Goal: Information Seeking & Learning: Learn about a topic

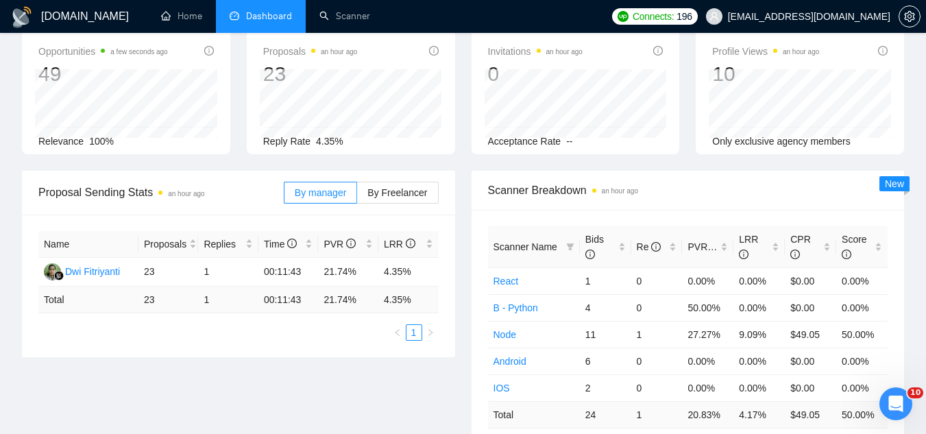
click at [797, 16] on span "[EMAIL_ADDRESS][DOMAIN_NAME]" at bounding box center [809, 16] width 162 height 0
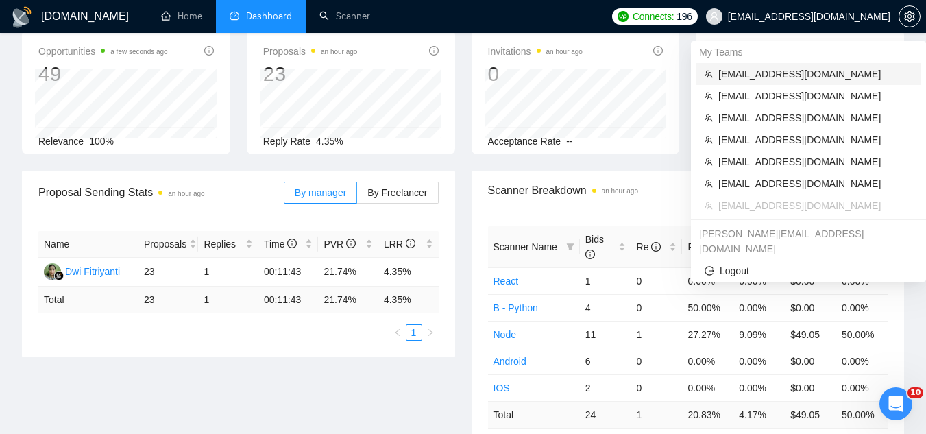
click at [792, 73] on span "[EMAIL_ADDRESS][DOMAIN_NAME]" at bounding box center [815, 73] width 194 height 15
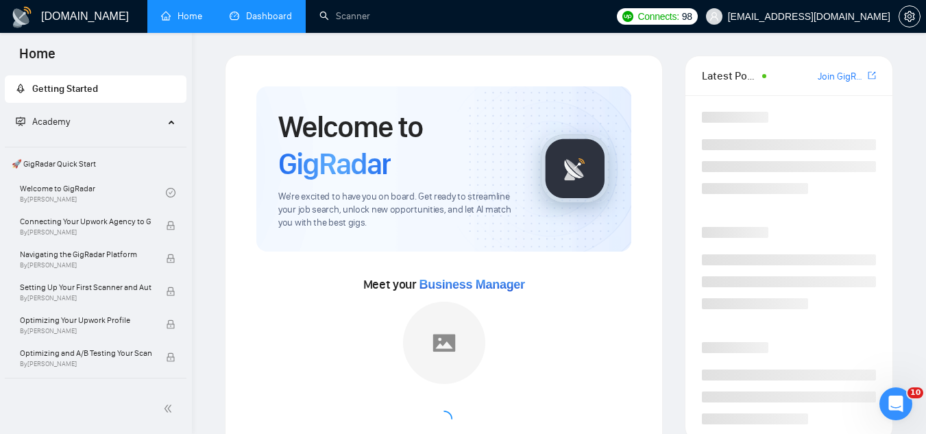
click at [273, 22] on link "Dashboard" at bounding box center [261, 16] width 62 height 12
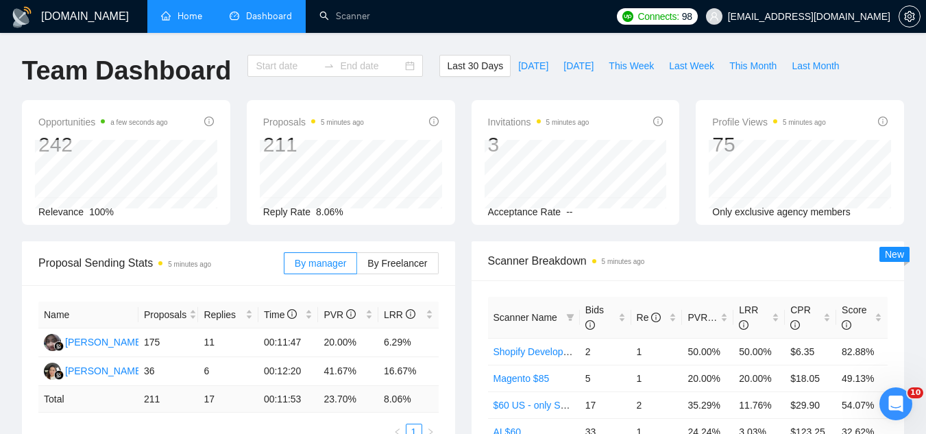
type input "[DATE]"
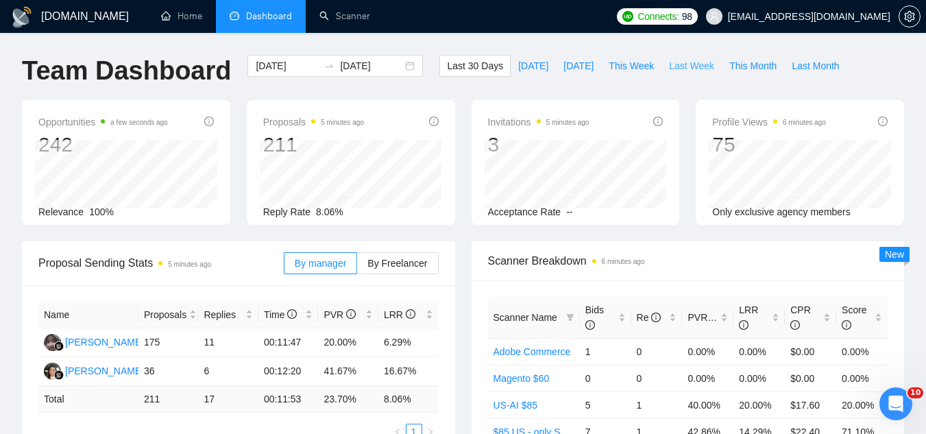
click at [670, 66] on span "Last Week" at bounding box center [691, 65] width 45 height 15
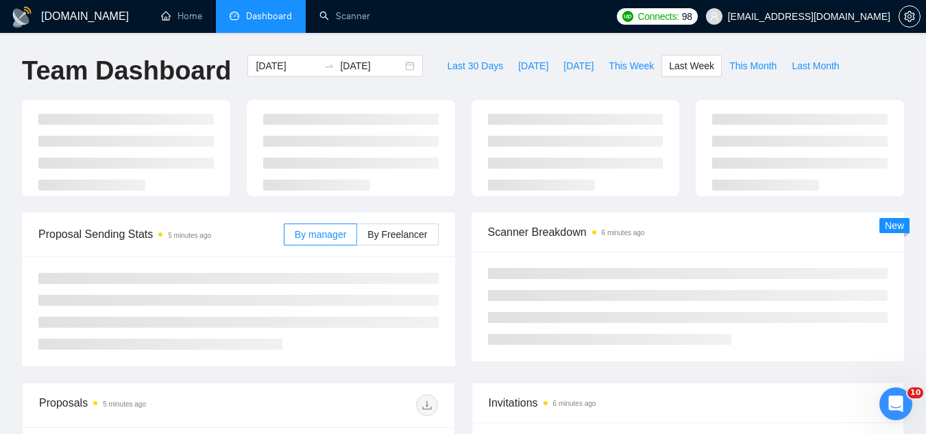
type input "[DATE]"
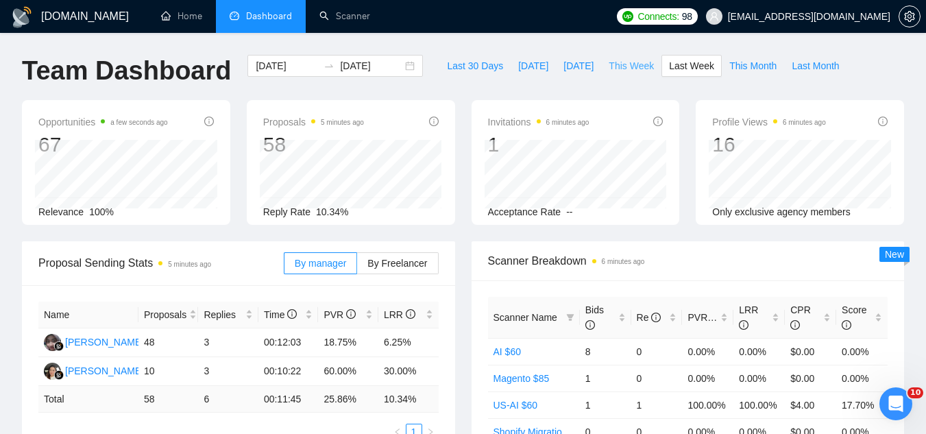
click at [609, 67] on span "This Week" at bounding box center [631, 65] width 45 height 15
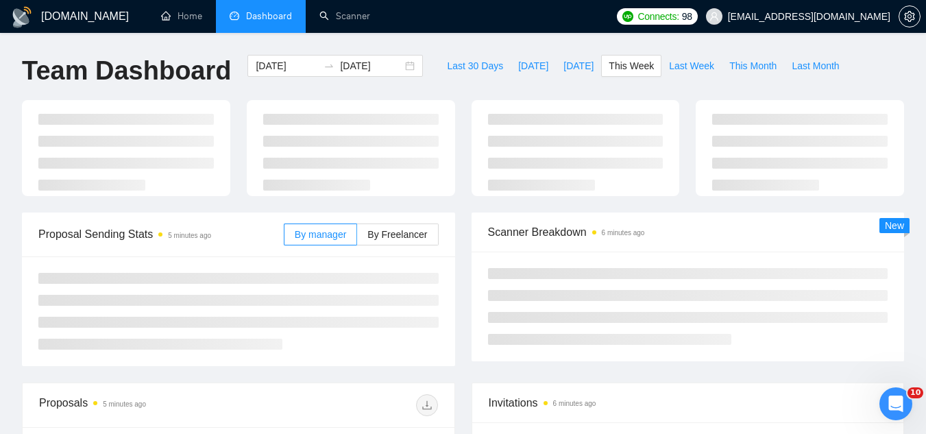
type input "[DATE]"
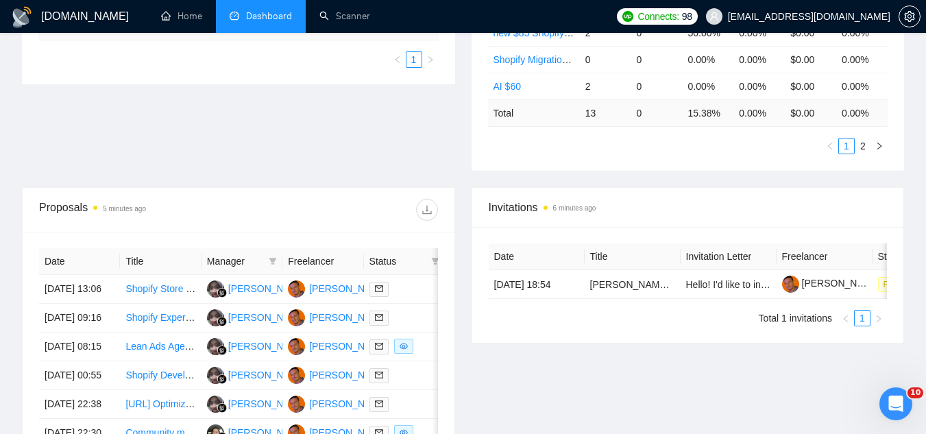
scroll to position [411, 0]
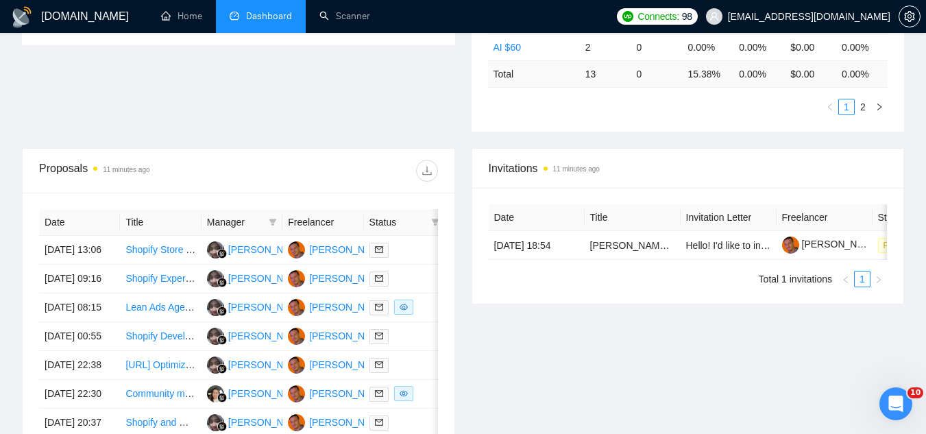
click at [830, 16] on span "[EMAIL_ADDRESS][DOMAIN_NAME]" at bounding box center [809, 16] width 162 height 0
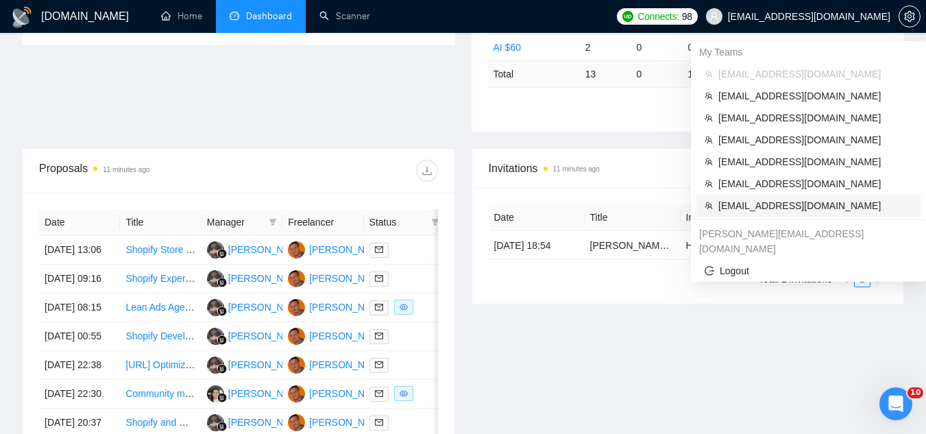
click at [817, 207] on span "[EMAIL_ADDRESS][DOMAIN_NAME]" at bounding box center [815, 205] width 194 height 15
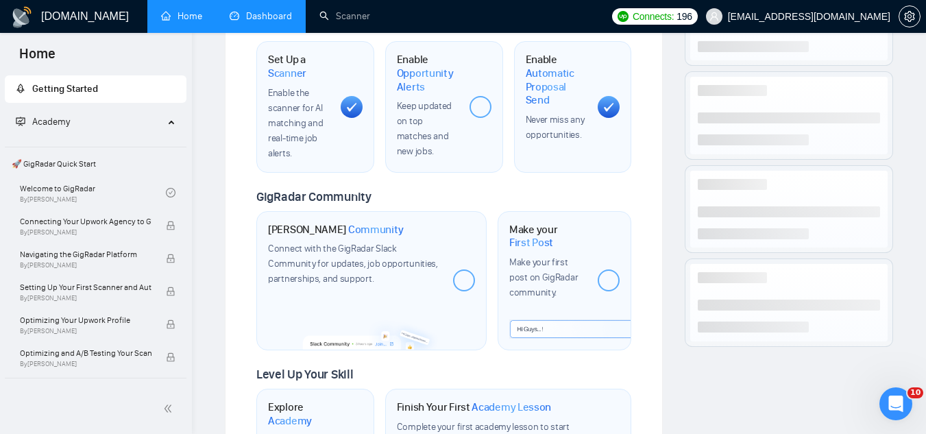
click at [259, 12] on link "Dashboard" at bounding box center [261, 16] width 62 height 12
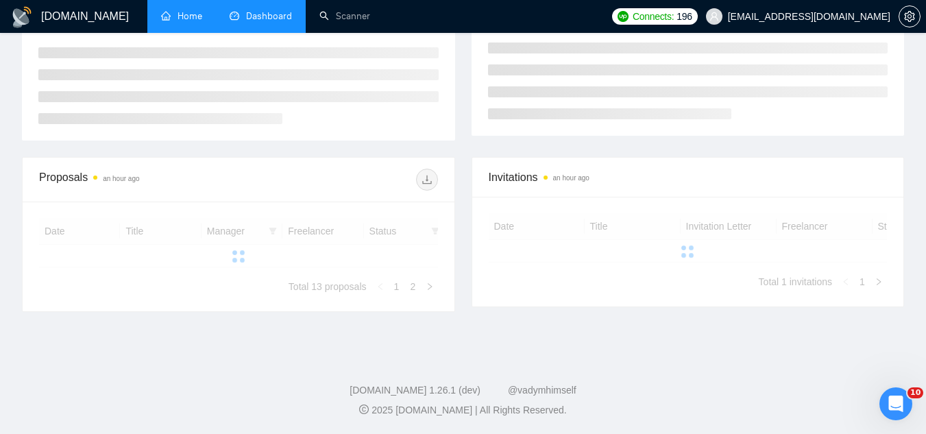
type input "[DATE]"
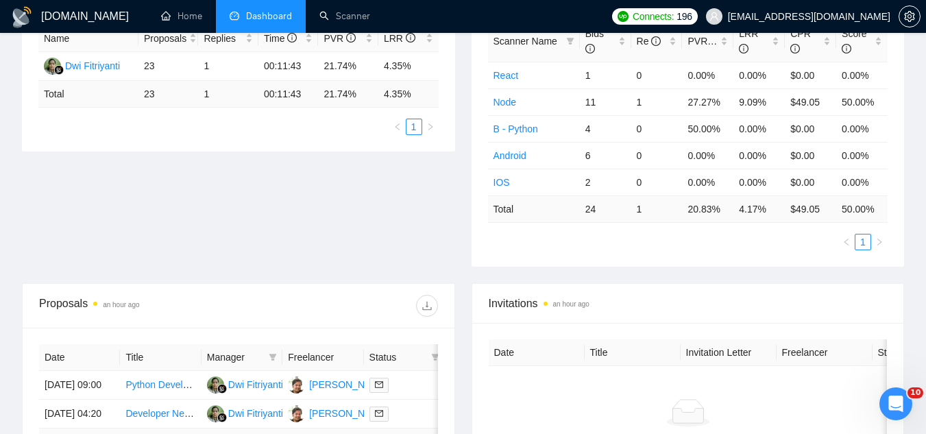
scroll to position [265, 0]
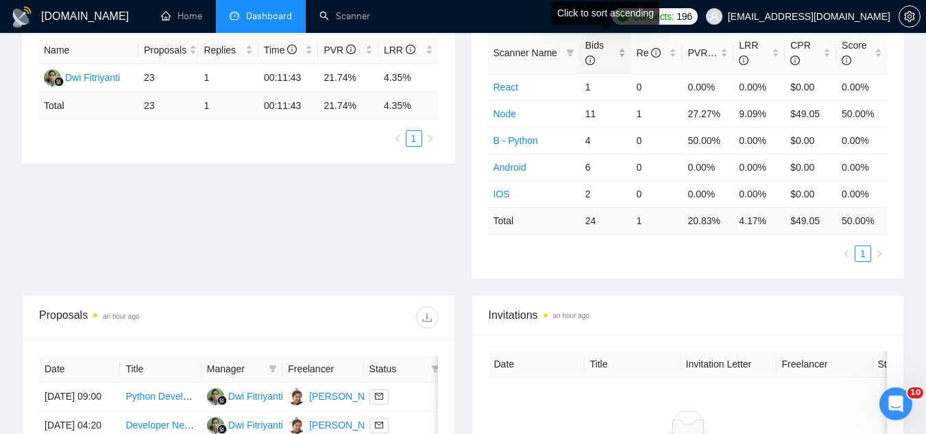
click at [620, 50] on div "Bids" at bounding box center [605, 53] width 40 height 30
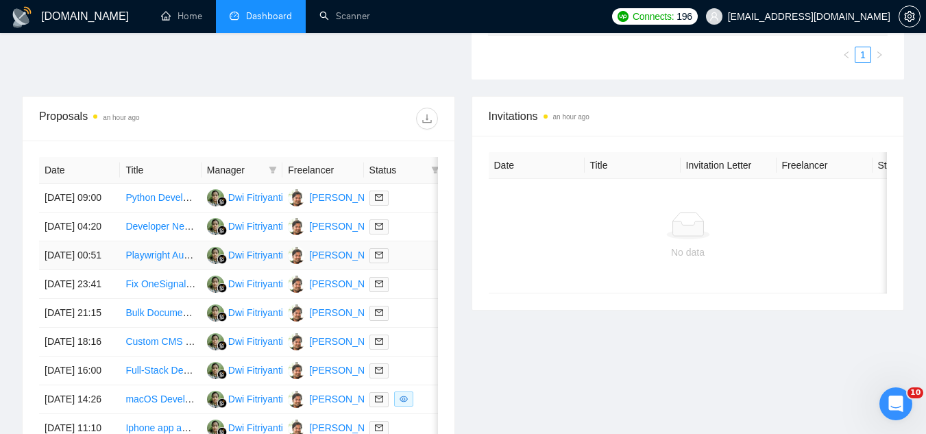
scroll to position [470, 0]
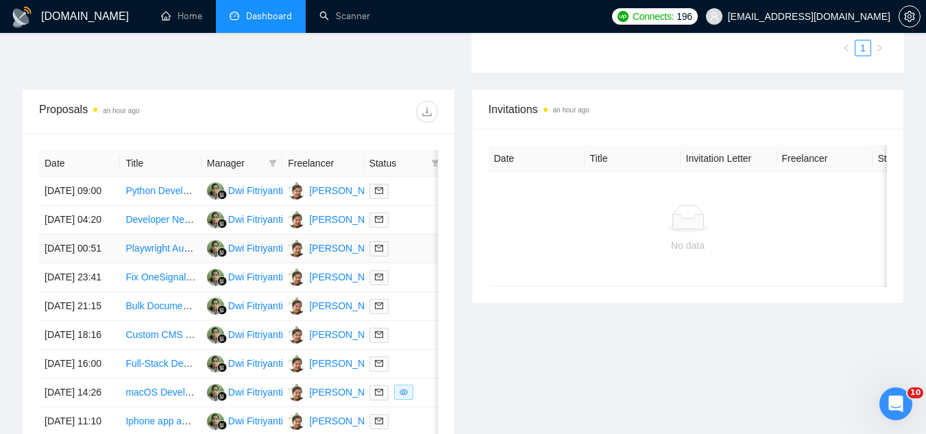
click at [161, 263] on td "Playwright Automation Engineer (TypeScript/Node.js) – Data Extraction and Multi…" at bounding box center [160, 248] width 81 height 29
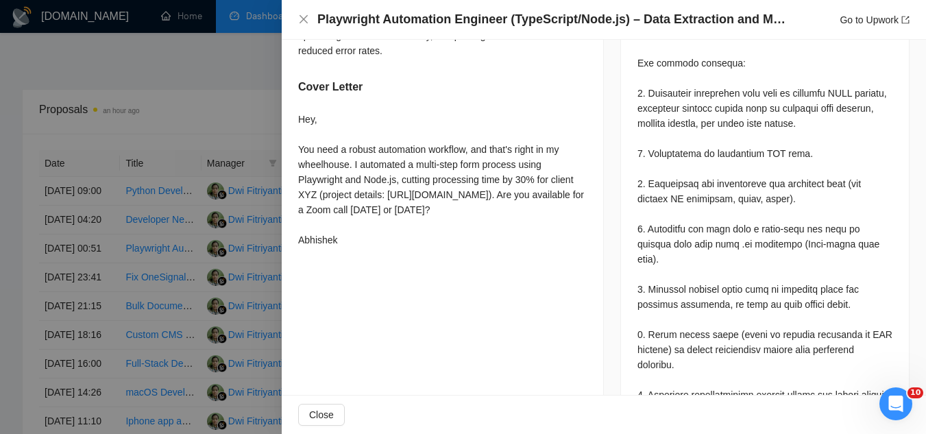
scroll to position [686, 0]
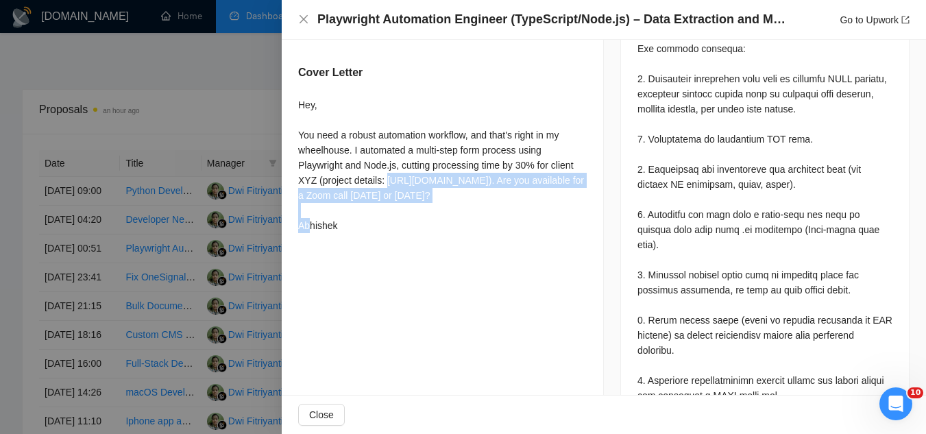
drag, startPoint x: 297, startPoint y: 189, endPoint x: 407, endPoint y: 214, distance: 113.1
copy div "[URL][DOMAIN_NAME]"
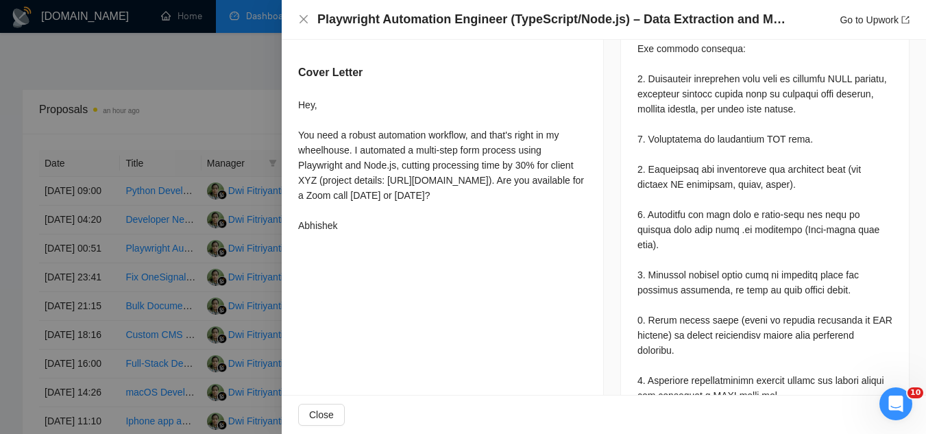
click at [259, 106] on div at bounding box center [463, 217] width 926 height 434
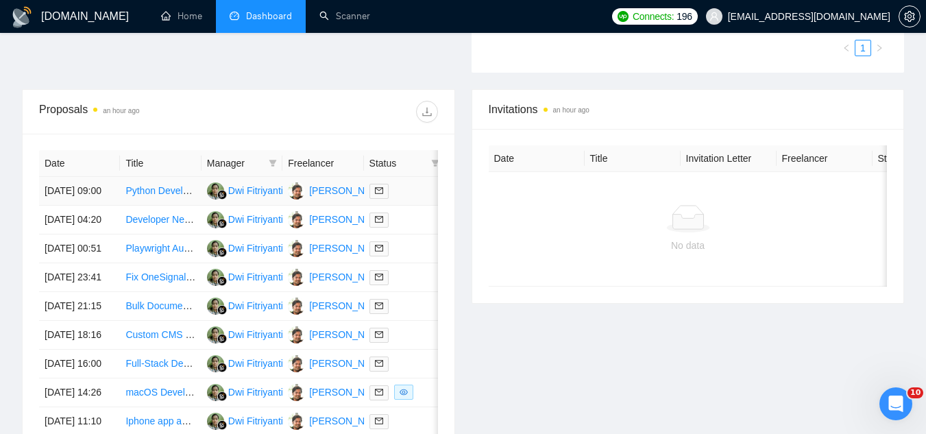
click at [178, 206] on td "Python Developer for API Integration & Performance Optimization (Concurrency)" at bounding box center [160, 191] width 81 height 29
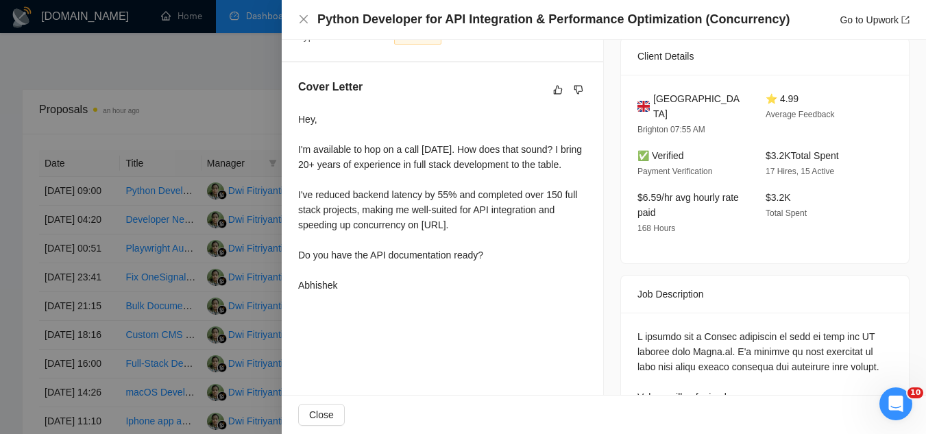
scroll to position [255, 0]
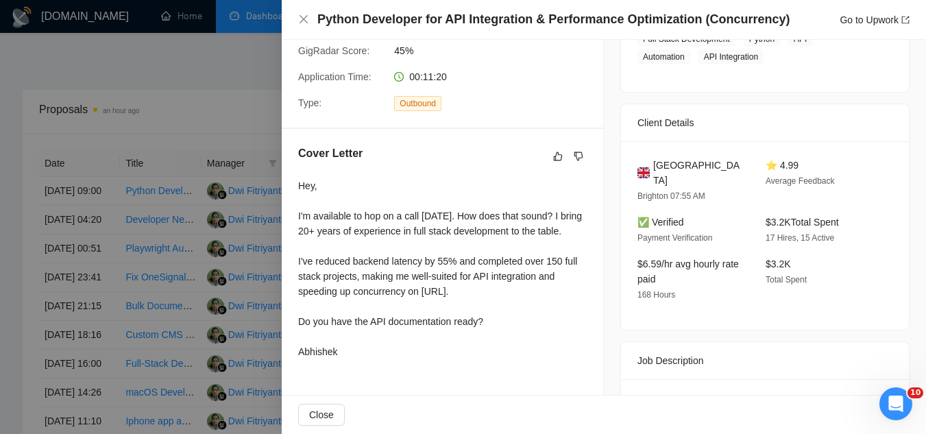
click at [157, 95] on div at bounding box center [463, 217] width 926 height 434
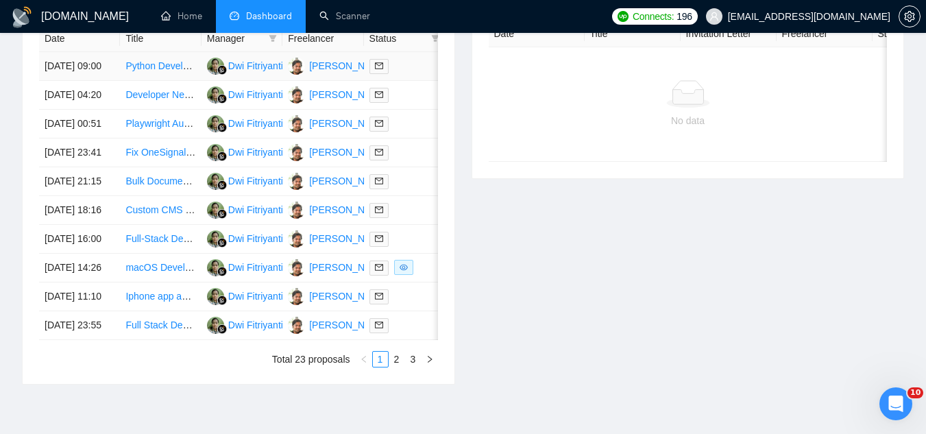
scroll to position [676, 0]
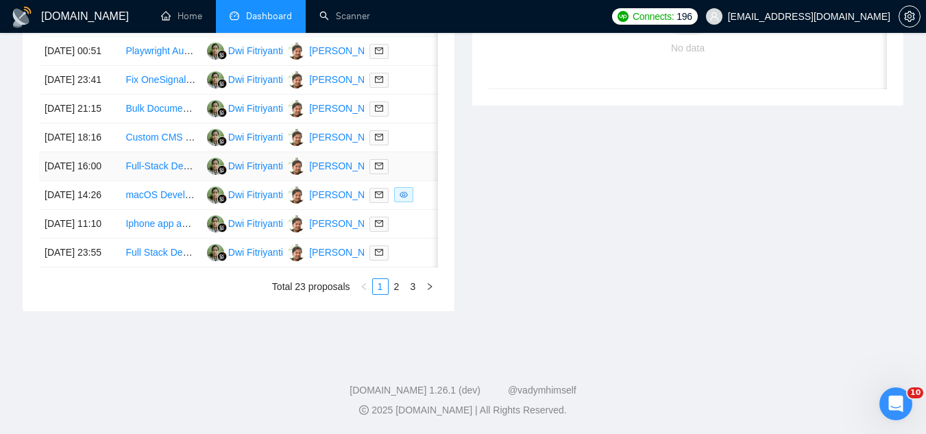
click at [162, 181] on td "Full-Stack Developer Needed for Open-Source P2P Multivendor Car Rental App" at bounding box center [160, 166] width 81 height 29
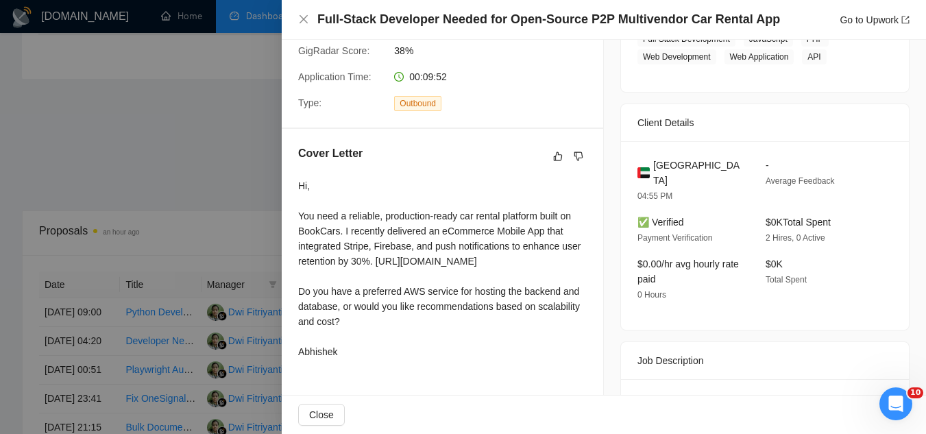
scroll to position [333, 0]
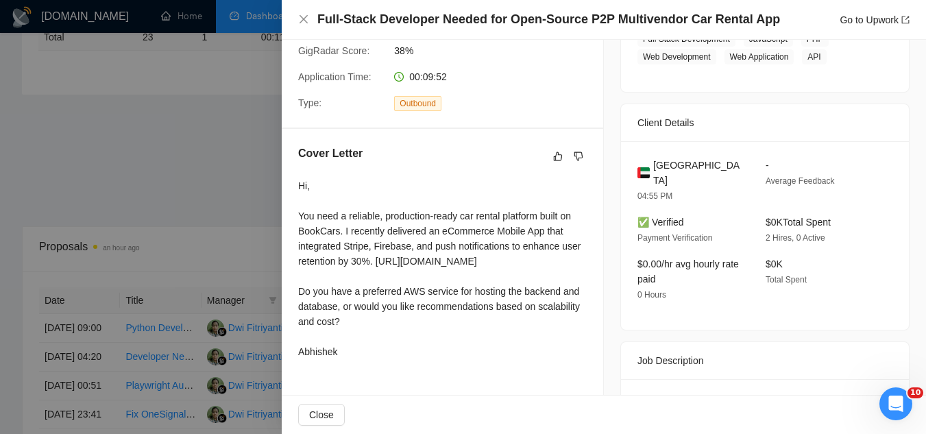
click at [245, 152] on div at bounding box center [463, 217] width 926 height 434
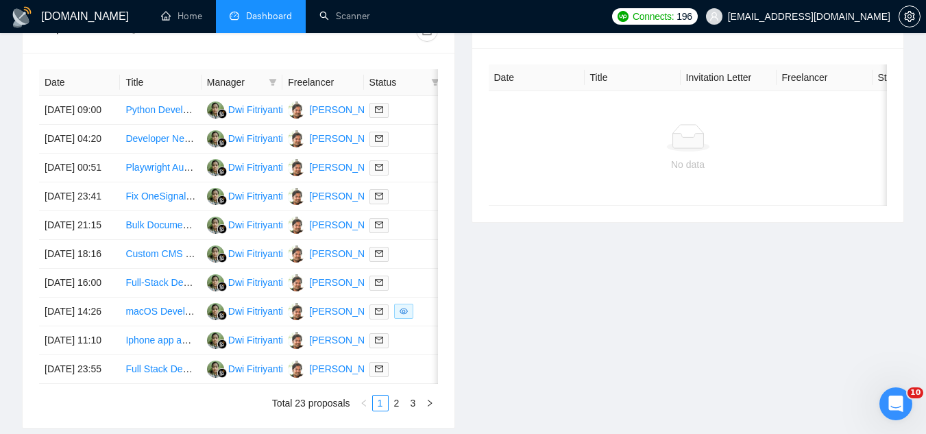
scroll to position [676, 0]
